Goal: Task Accomplishment & Management: Manage account settings

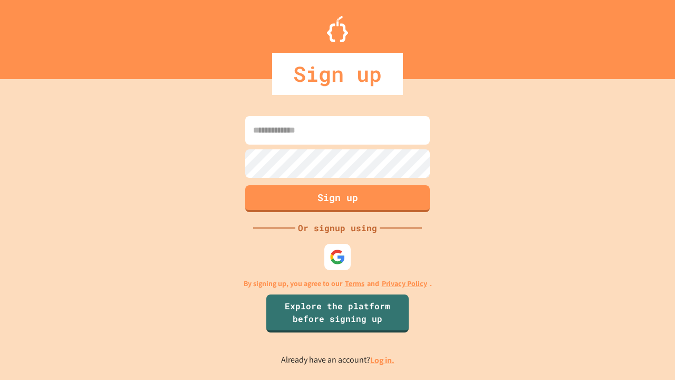
click at [383, 360] on link "Log in." at bounding box center [382, 359] width 24 height 11
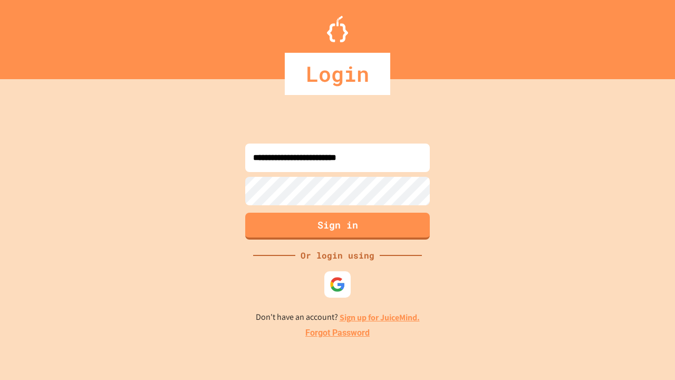
type input "**********"
